Goal: Information Seeking & Learning: Learn about a topic

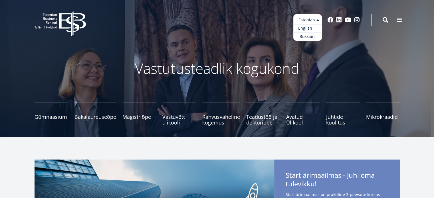
click at [310, 27] on link "English" at bounding box center [307, 28] width 29 height 8
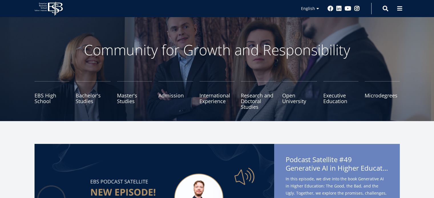
scroll to position [29, 0]
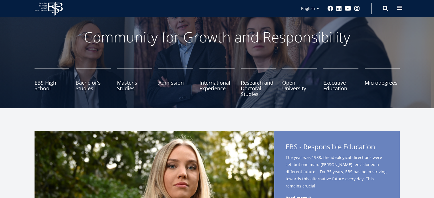
click at [401, 8] on span at bounding box center [400, 8] width 6 height 6
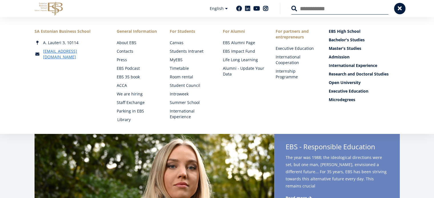
click at [125, 121] on link "Library" at bounding box center [138, 120] width 42 height 6
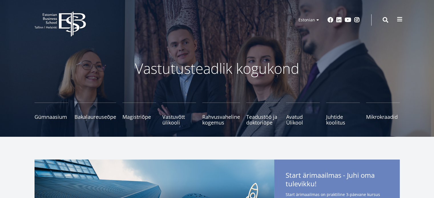
click at [402, 17] on span at bounding box center [400, 20] width 6 height 6
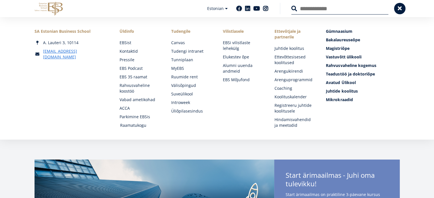
click at [141, 127] on link "Raamatukogu" at bounding box center [140, 126] width 40 height 6
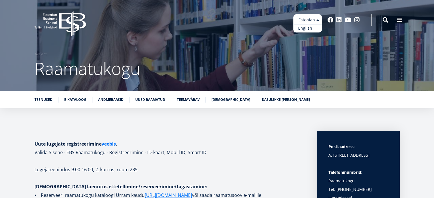
click at [302, 29] on link "English" at bounding box center [307, 28] width 29 height 8
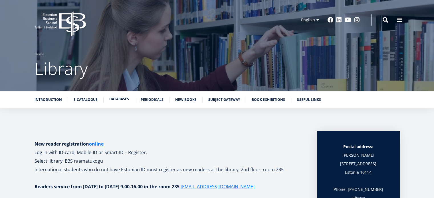
click at [115, 99] on link "Databases" at bounding box center [119, 99] width 20 height 6
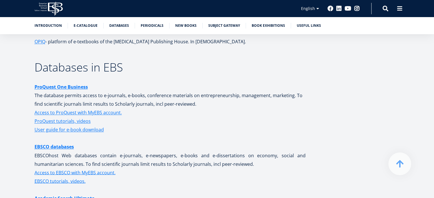
scroll to position [964, 0]
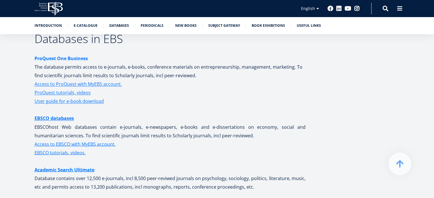
click at [66, 57] on strong "ProQuest One Business" at bounding box center [61, 58] width 53 height 6
click at [67, 118] on link "EBSCO databases" at bounding box center [54, 118] width 39 height 9
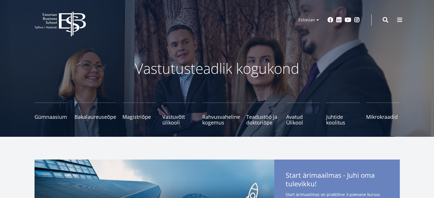
drag, startPoint x: 401, startPoint y: 19, endPoint x: 401, endPoint y: 14, distance: 5.4
click at [402, 18] on button at bounding box center [399, 19] width 11 height 11
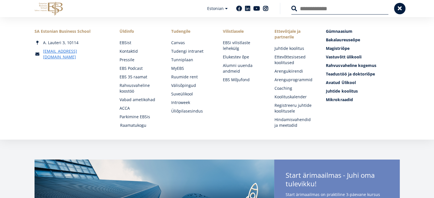
click at [143, 126] on link "Raamatukogu" at bounding box center [140, 126] width 40 height 6
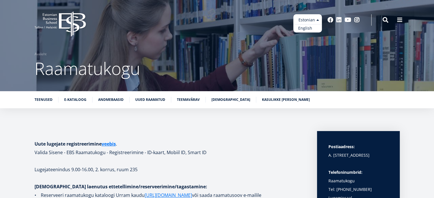
click at [302, 28] on link "English" at bounding box center [307, 28] width 29 height 8
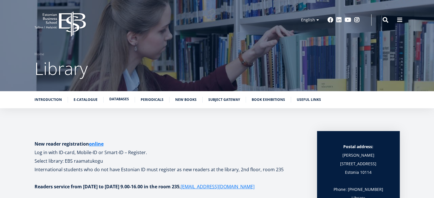
click at [124, 101] on link "Databases" at bounding box center [119, 99] width 20 height 6
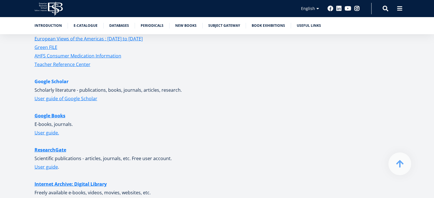
scroll to position [1277, 0]
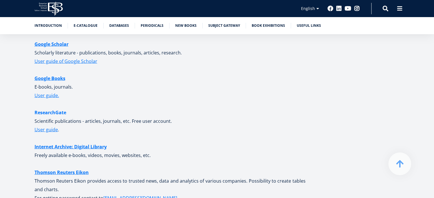
click at [64, 111] on link "ResearchGate" at bounding box center [51, 112] width 32 height 9
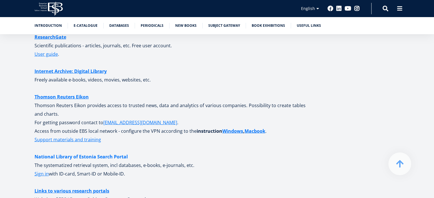
scroll to position [1391, 0]
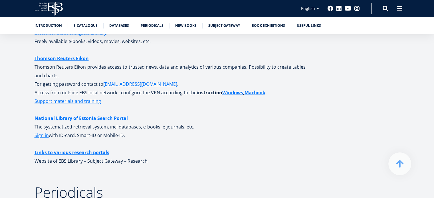
click at [122, 117] on link "National Library of Estonia Search Portal" at bounding box center [81, 118] width 93 height 9
click at [220, 25] on link "Subject Gateway" at bounding box center [224, 25] width 32 height 6
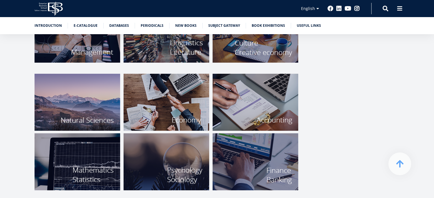
scroll to position [1964, 0]
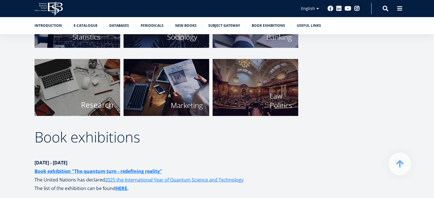
click at [108, 96] on img at bounding box center [78, 87] width 86 height 57
click at [301, 25] on link "Useful links" at bounding box center [309, 25] width 24 height 6
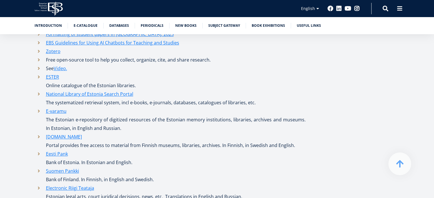
scroll to position [2586, 0]
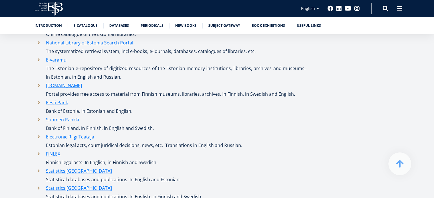
click at [58, 137] on link "Electronic Riigi Teataja" at bounding box center [70, 137] width 48 height 9
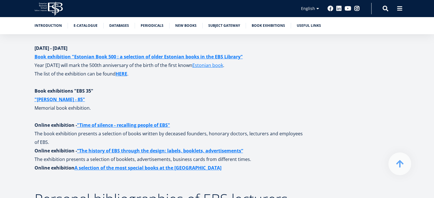
scroll to position [2073, 0]
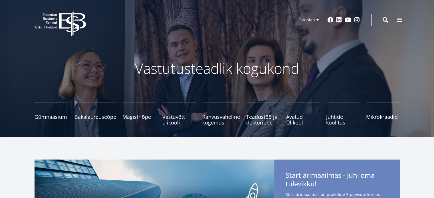
click at [400, 22] on button at bounding box center [399, 19] width 11 height 11
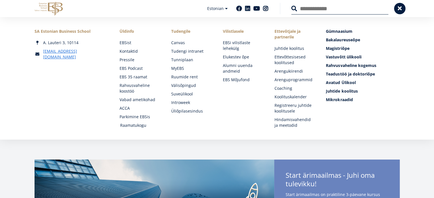
click at [133, 127] on link "Raamatukogu" at bounding box center [140, 126] width 40 height 6
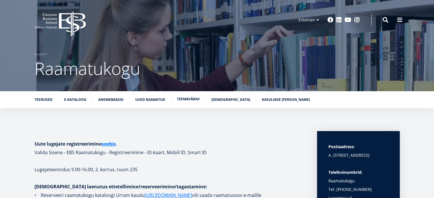
click at [189, 100] on link "Teemavärav" at bounding box center [188, 99] width 23 height 6
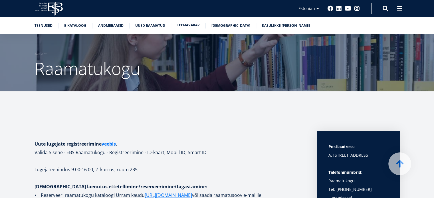
scroll to position [1821, 0]
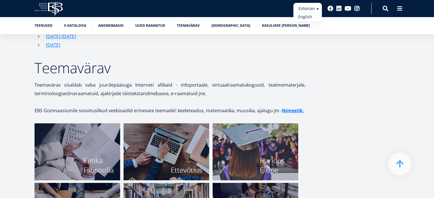
click at [305, 19] on link "English" at bounding box center [307, 17] width 29 height 8
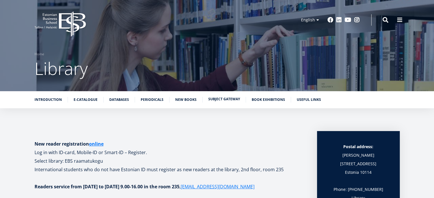
click at [215, 100] on link "Subject Gateway" at bounding box center [224, 99] width 32 height 6
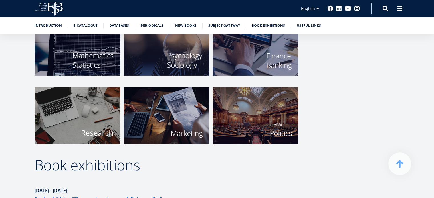
scroll to position [1993, 0]
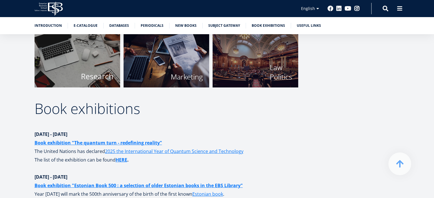
click at [95, 59] on img at bounding box center [78, 59] width 86 height 57
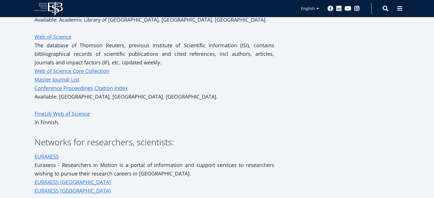
scroll to position [371, 0]
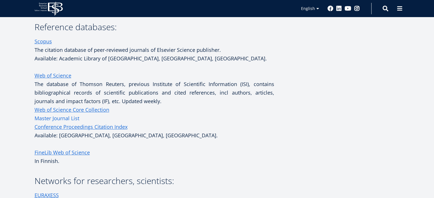
click at [73, 123] on link "Master Journal List" at bounding box center [57, 118] width 45 height 9
